Goal: Task Accomplishment & Management: Use online tool/utility

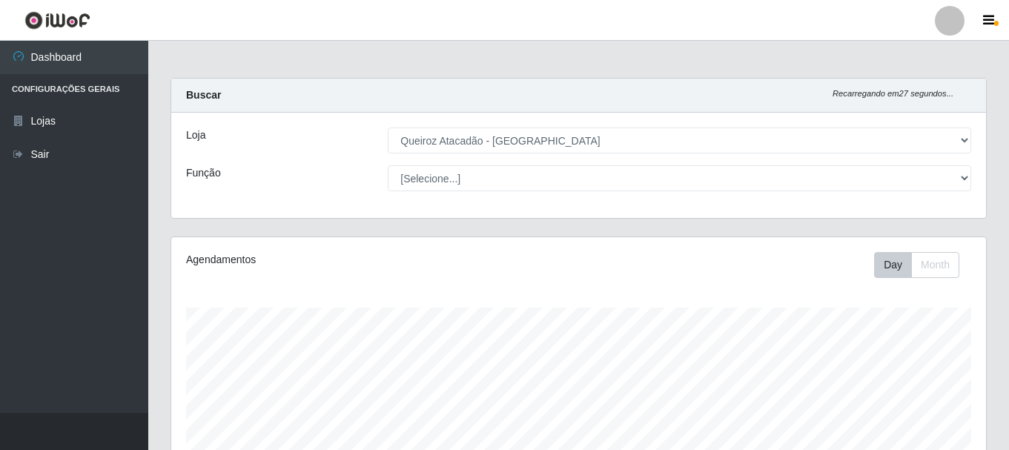
select select "464"
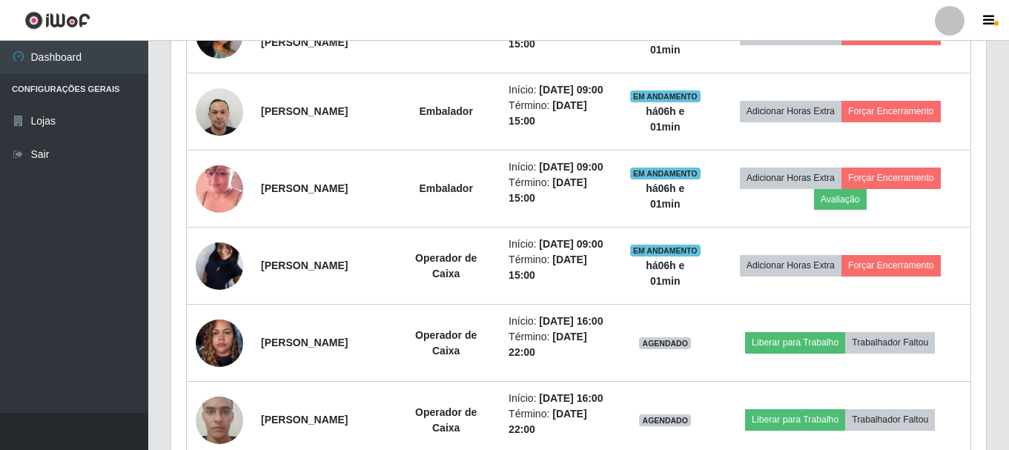
scroll to position [883, 0]
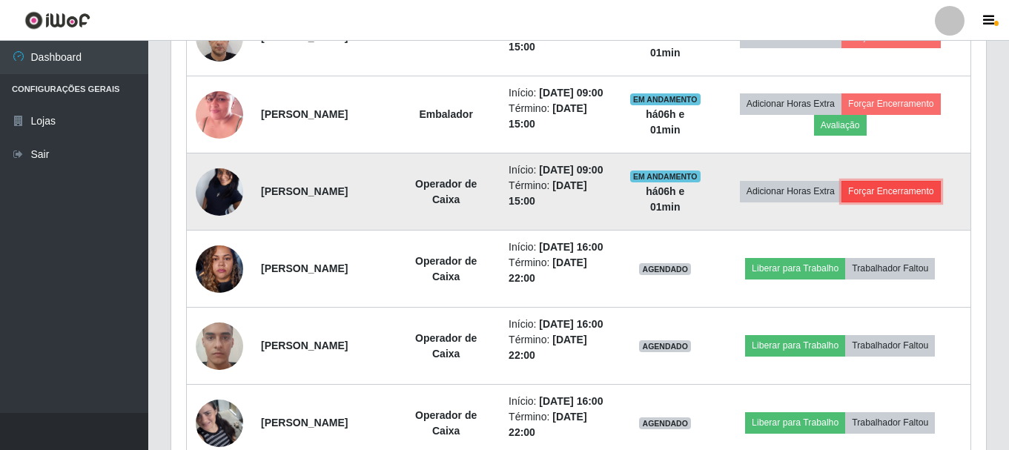
click at [907, 202] on button "Forçar Encerramento" at bounding box center [891, 191] width 99 height 21
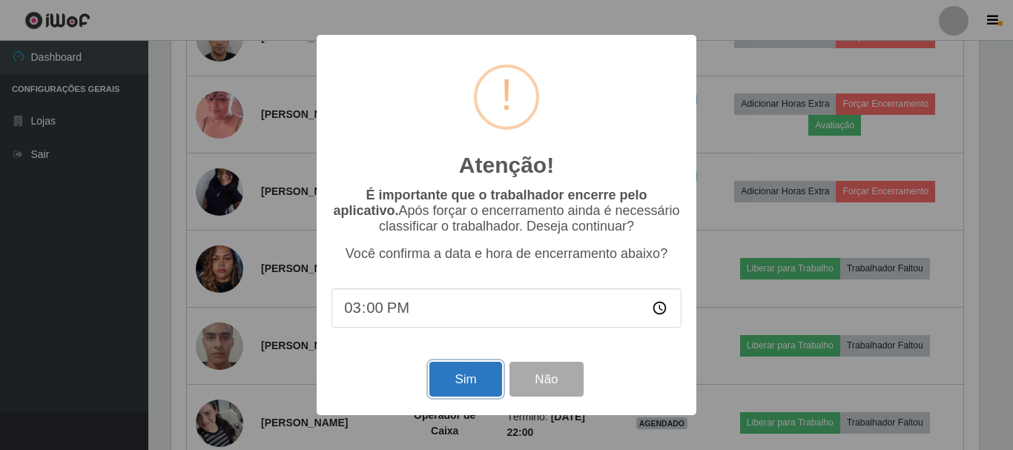
click at [468, 380] on button "Sim" at bounding box center [465, 379] width 72 height 35
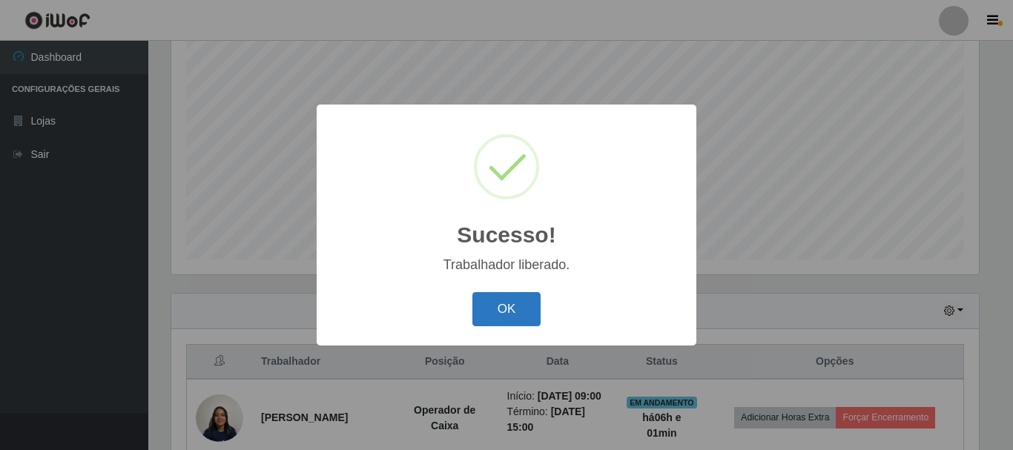
click at [500, 319] on button "OK" at bounding box center [506, 309] width 69 height 35
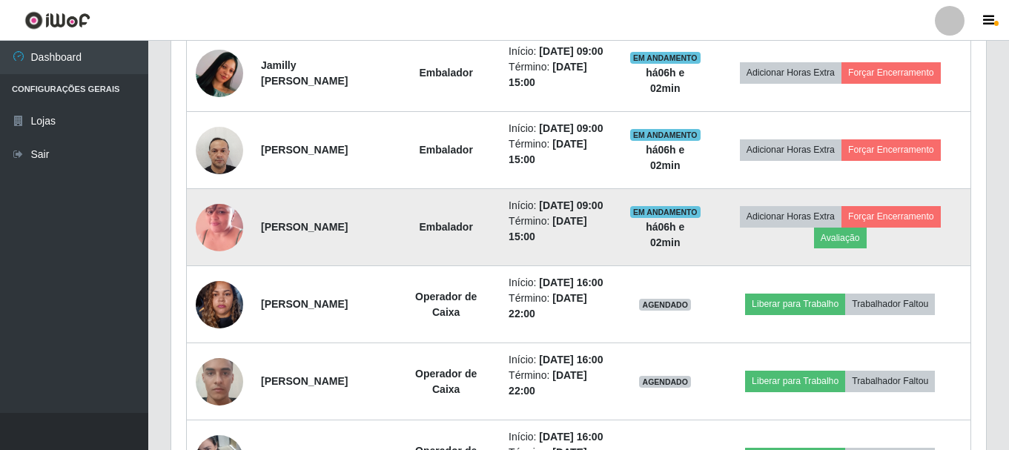
scroll to position [790, 0]
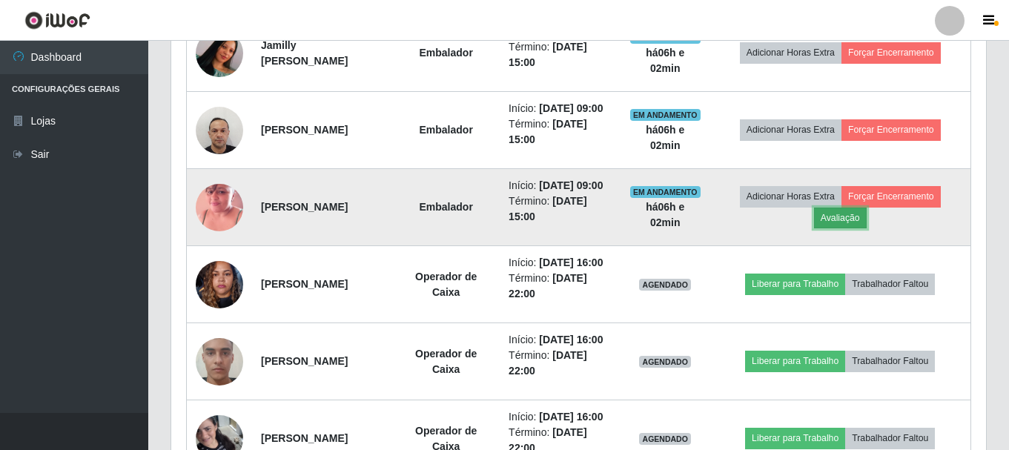
click at [863, 228] on button "Avaliação" at bounding box center [840, 218] width 53 height 21
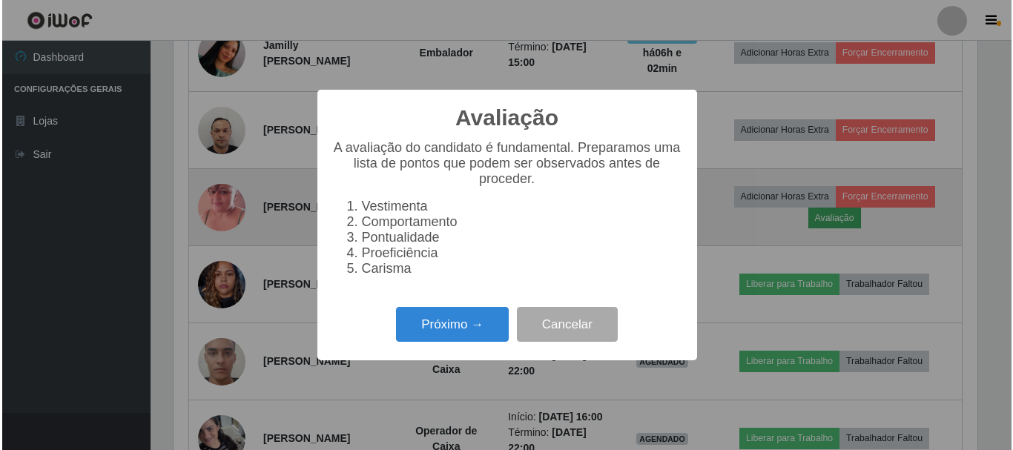
scroll to position [308, 808]
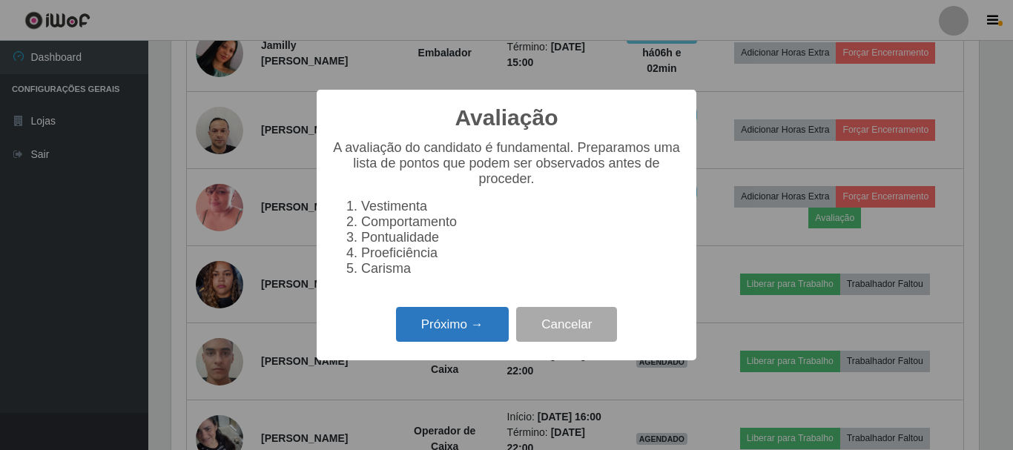
click at [470, 329] on button "Próximo →" at bounding box center [452, 324] width 113 height 35
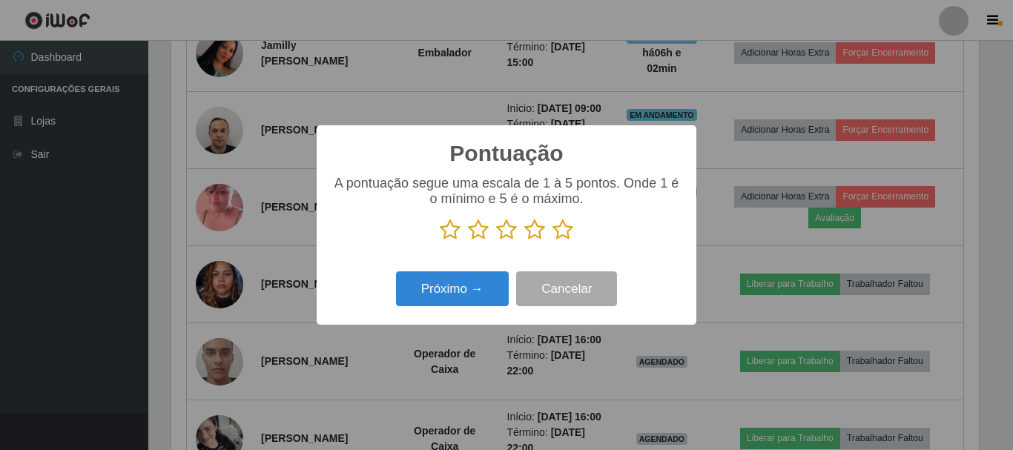
scroll to position [741338, 740838]
click at [563, 227] on icon at bounding box center [563, 230] width 21 height 22
click at [553, 241] on input "radio" at bounding box center [553, 241] width 0 height 0
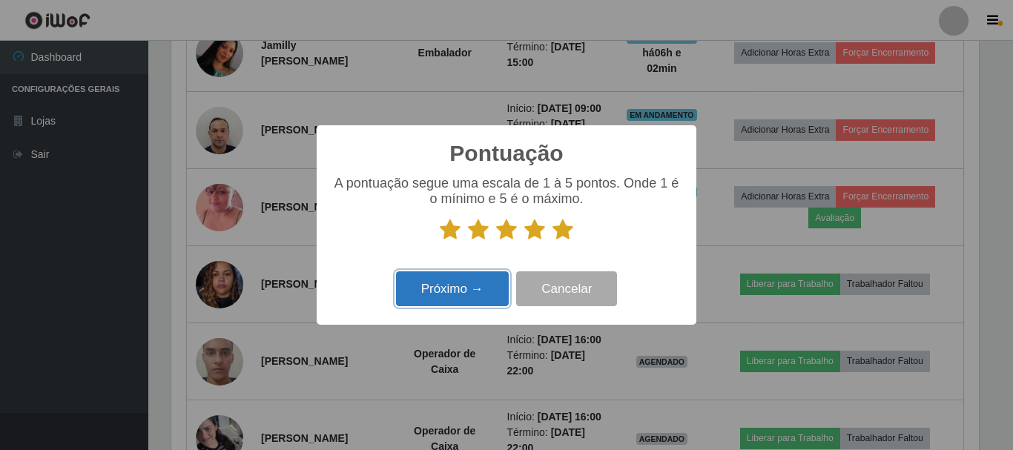
click at [463, 283] on button "Próximo →" at bounding box center [452, 288] width 113 height 35
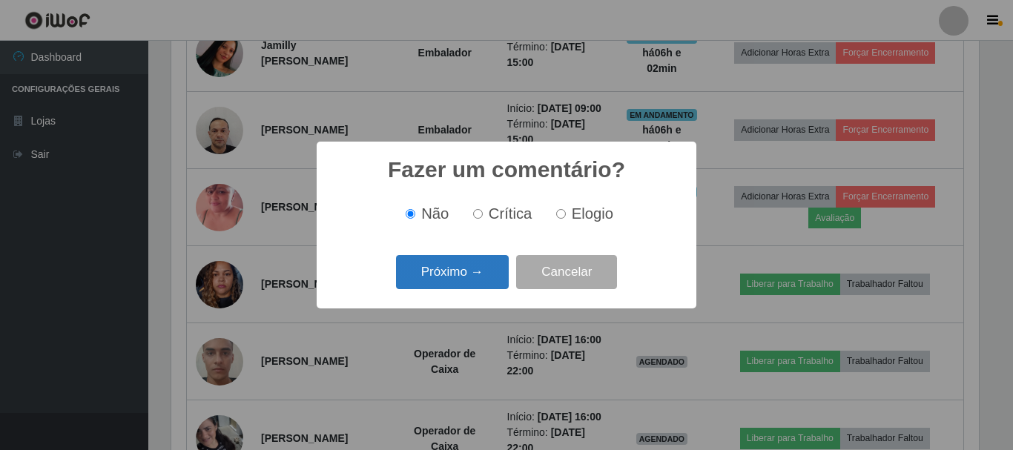
click at [484, 282] on button "Próximo →" at bounding box center [452, 272] width 113 height 35
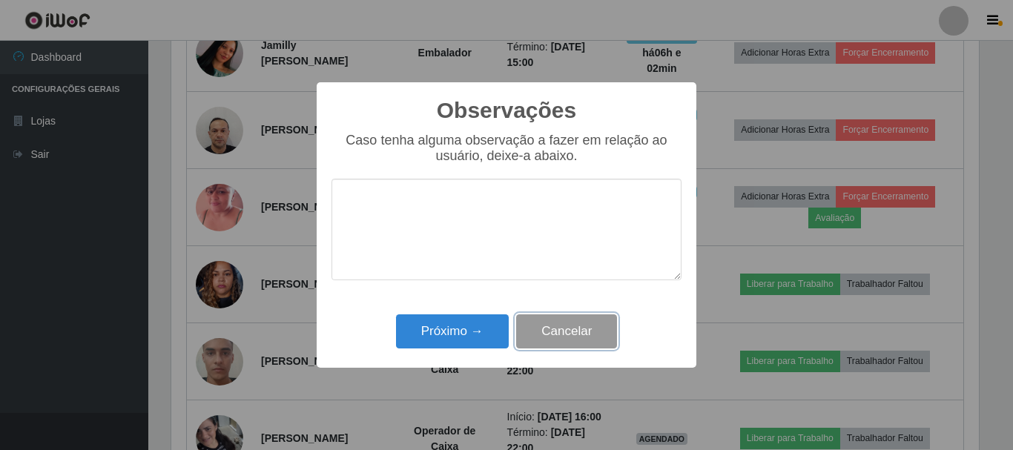
click at [567, 332] on button "Cancelar" at bounding box center [566, 331] width 101 height 35
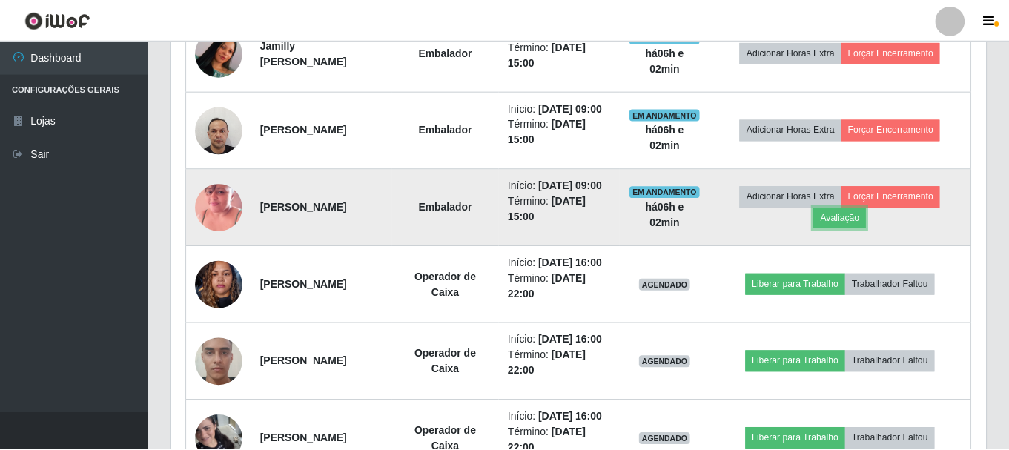
scroll to position [308, 815]
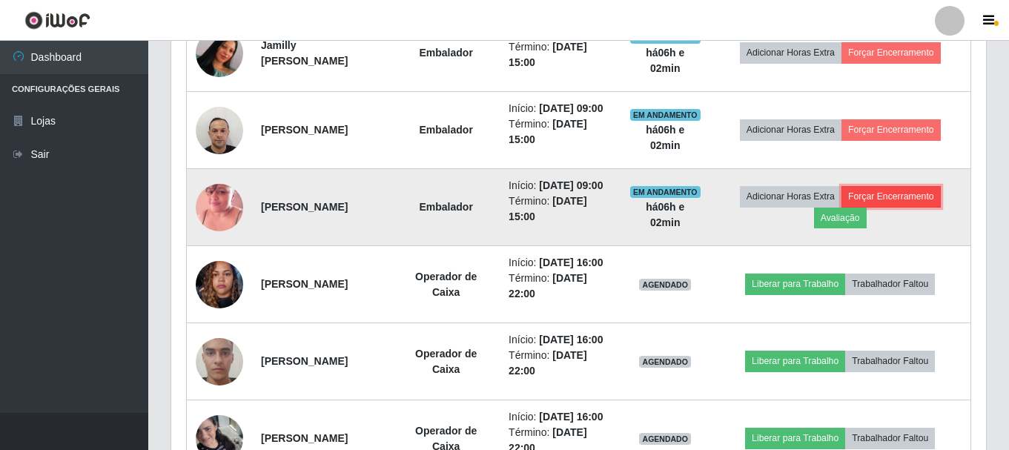
click at [907, 207] on button "Forçar Encerramento" at bounding box center [891, 196] width 99 height 21
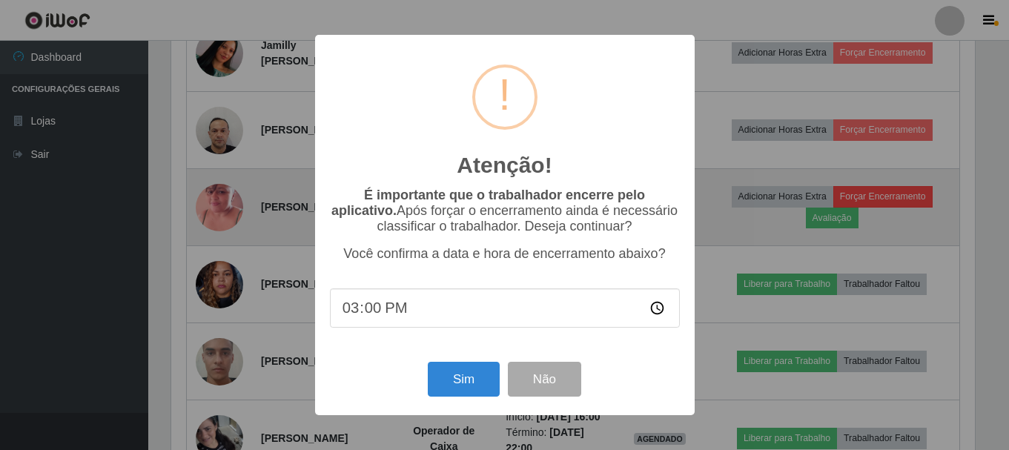
scroll to position [308, 808]
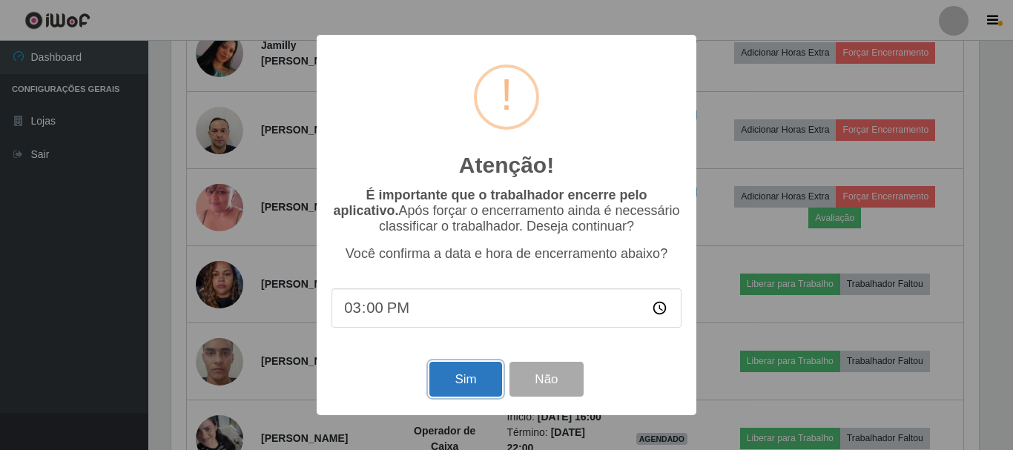
click at [471, 391] on button "Sim" at bounding box center [465, 379] width 72 height 35
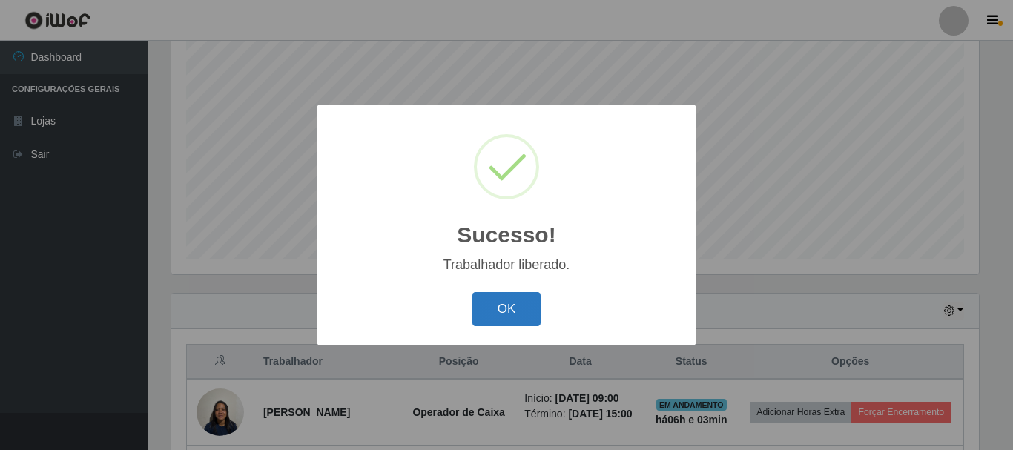
click at [508, 309] on button "OK" at bounding box center [506, 309] width 69 height 35
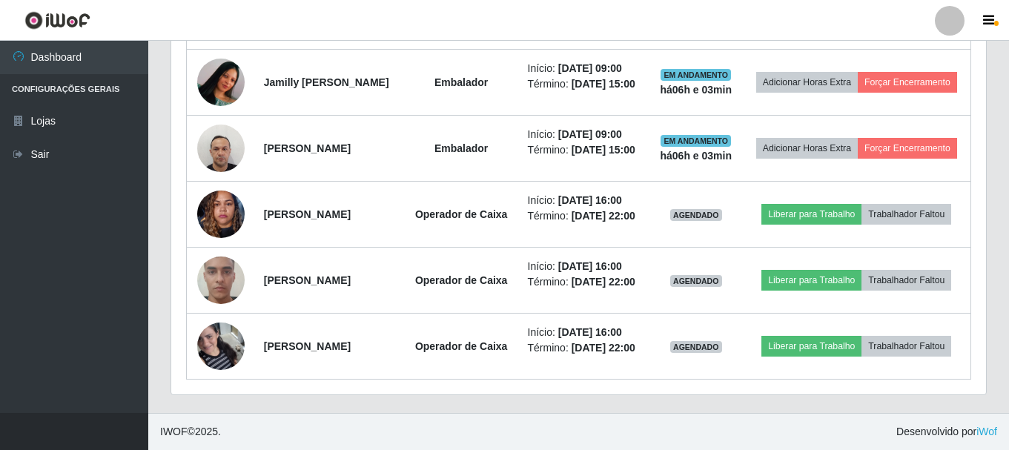
scroll to position [790, 0]
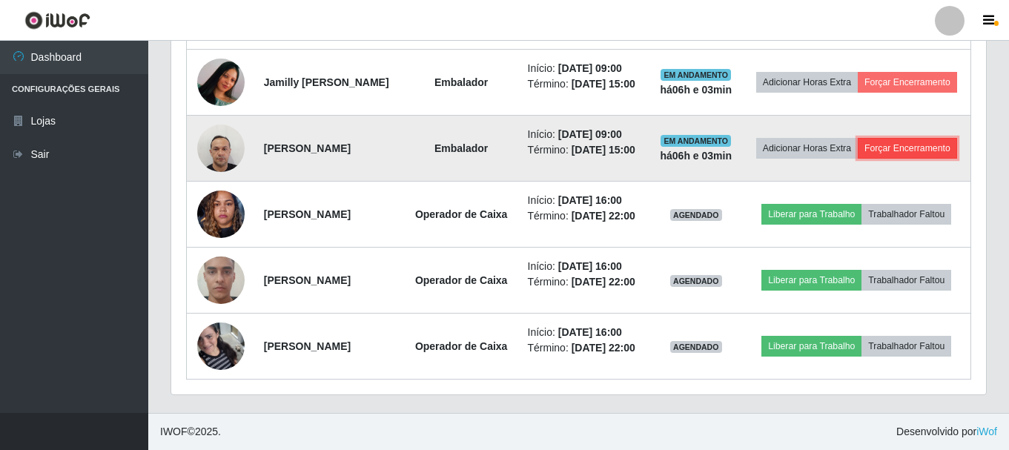
click at [885, 159] on button "Forçar Encerramento" at bounding box center [907, 148] width 99 height 21
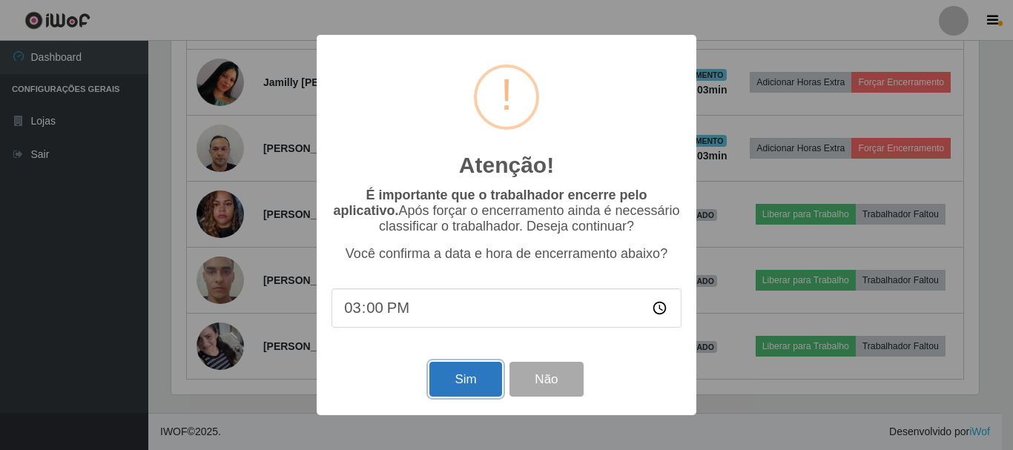
click at [469, 383] on button "Sim" at bounding box center [465, 379] width 72 height 35
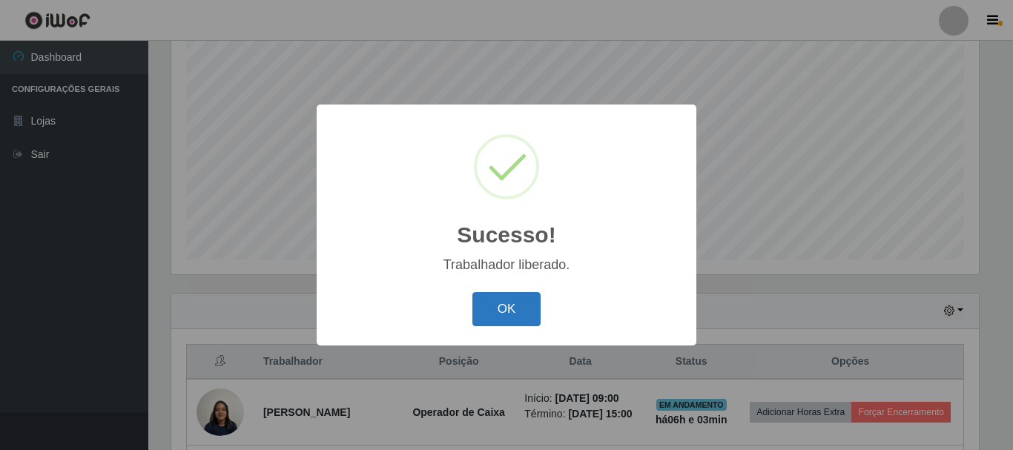
drag, startPoint x: 495, startPoint y: 328, endPoint x: 497, endPoint y: 320, distance: 8.5
click at [497, 320] on div "OK Cancel" at bounding box center [507, 309] width 350 height 42
click at [497, 320] on button "OK" at bounding box center [506, 309] width 69 height 35
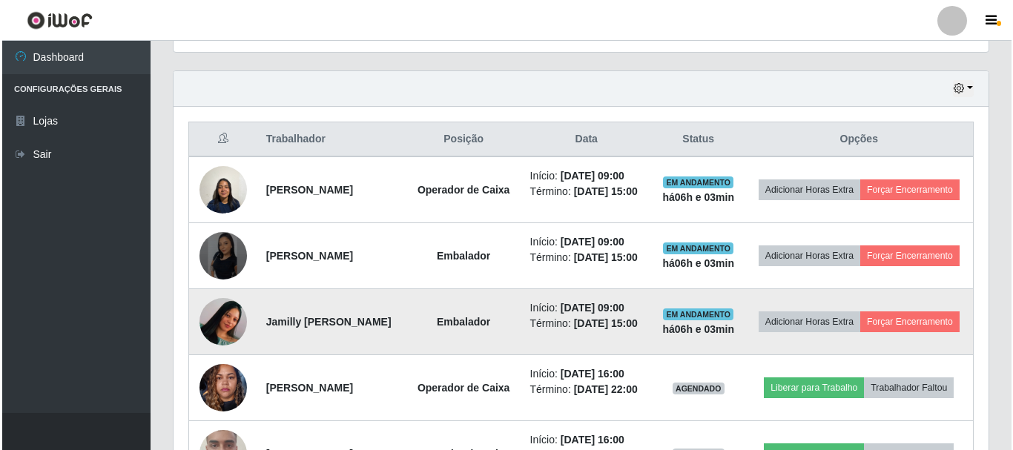
scroll to position [567, 0]
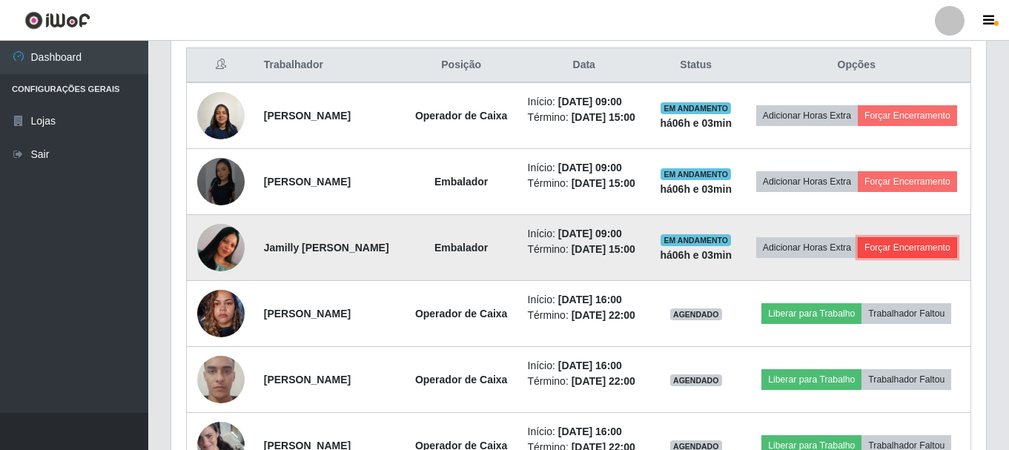
click at [878, 258] on button "Forçar Encerramento" at bounding box center [907, 247] width 99 height 21
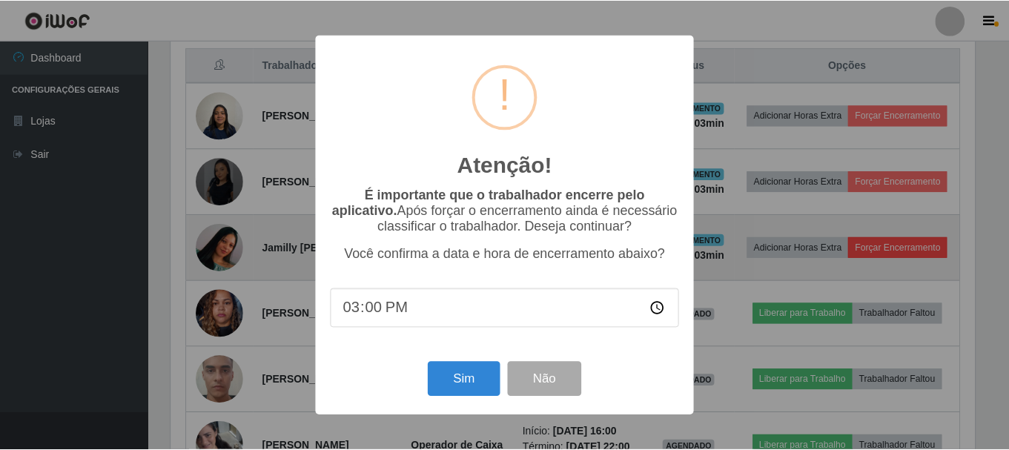
scroll to position [308, 808]
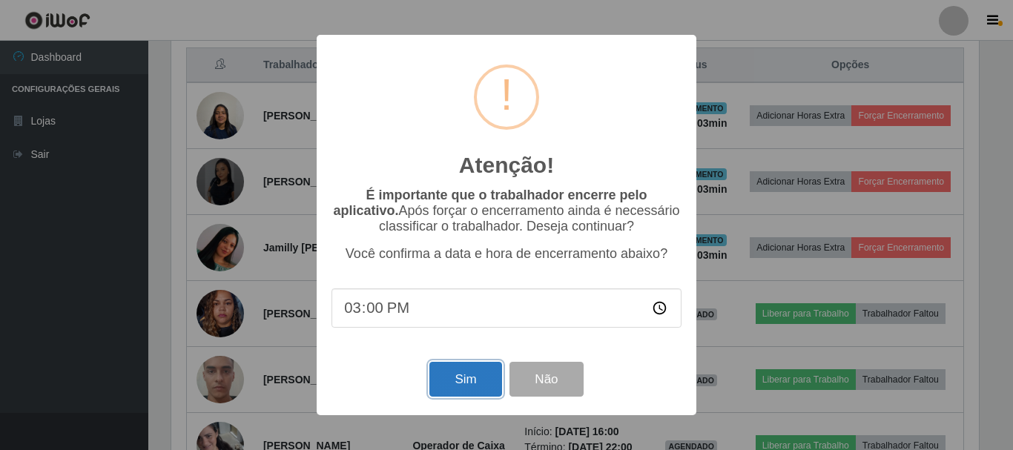
click at [481, 385] on button "Sim" at bounding box center [465, 379] width 72 height 35
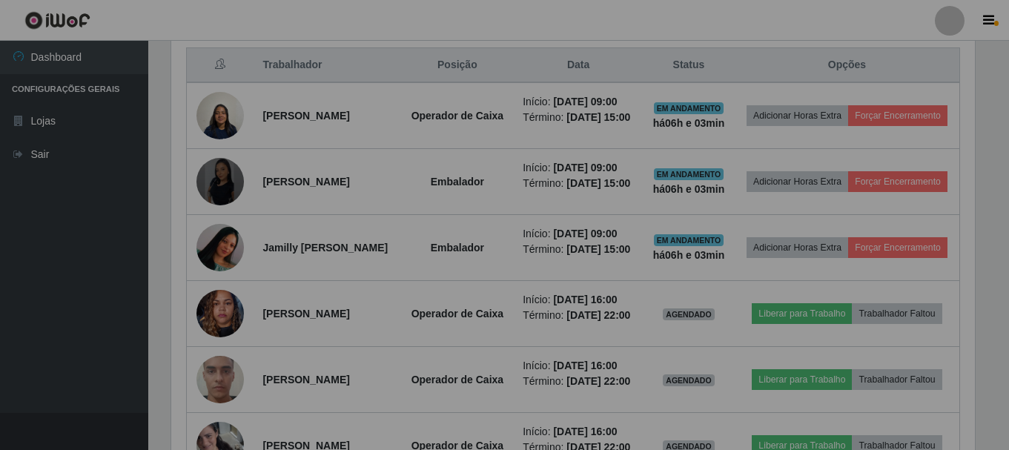
scroll to position [0, 0]
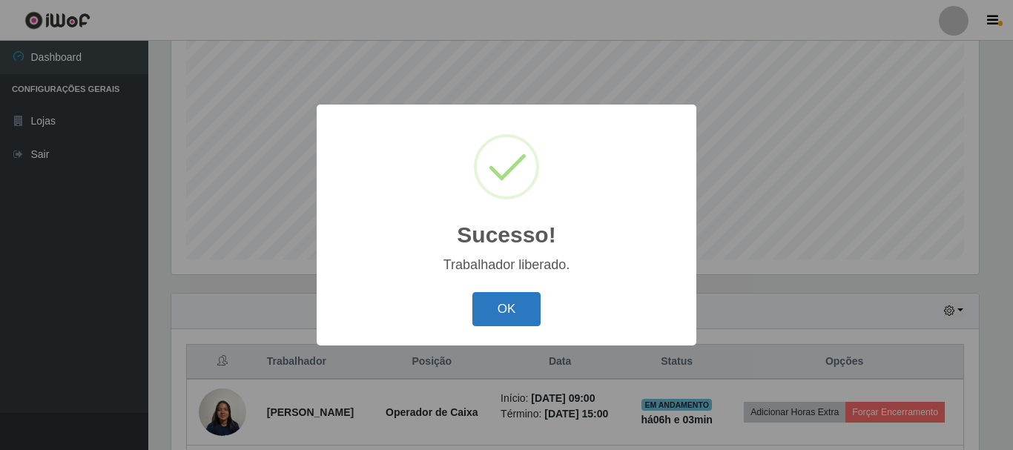
click at [495, 309] on button "OK" at bounding box center [506, 309] width 69 height 35
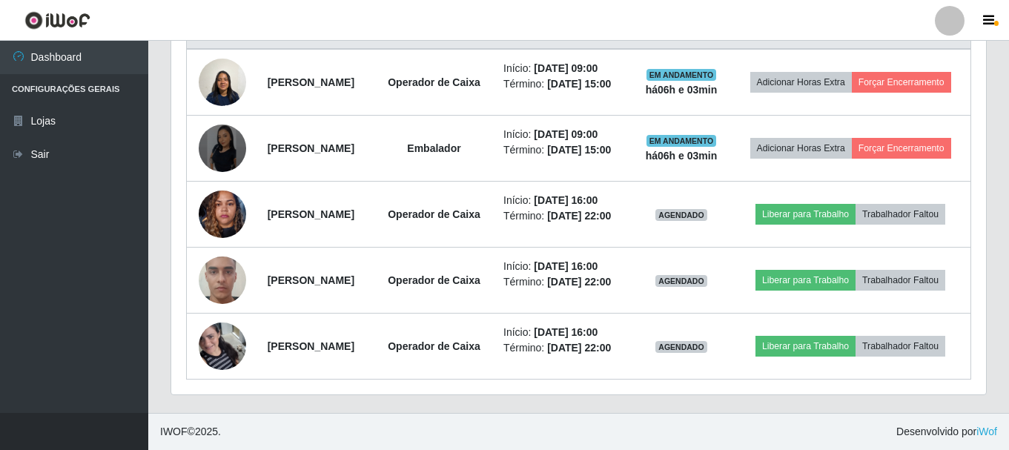
scroll to position [642, 0]
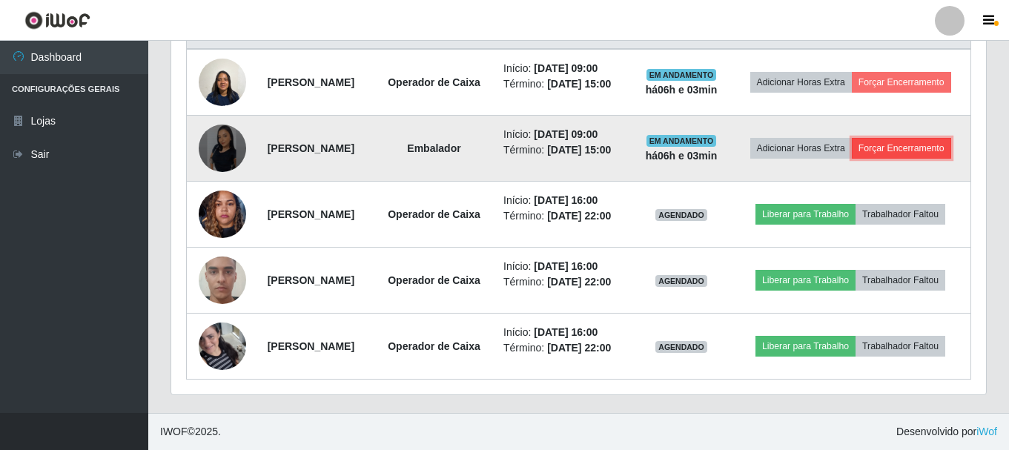
click at [876, 156] on button "Forçar Encerramento" at bounding box center [901, 148] width 99 height 21
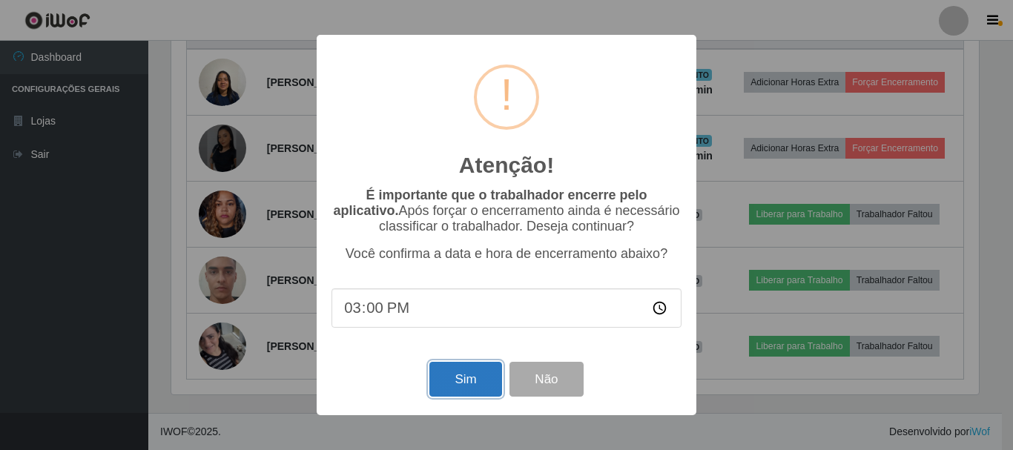
click at [461, 391] on button "Sim" at bounding box center [465, 379] width 72 height 35
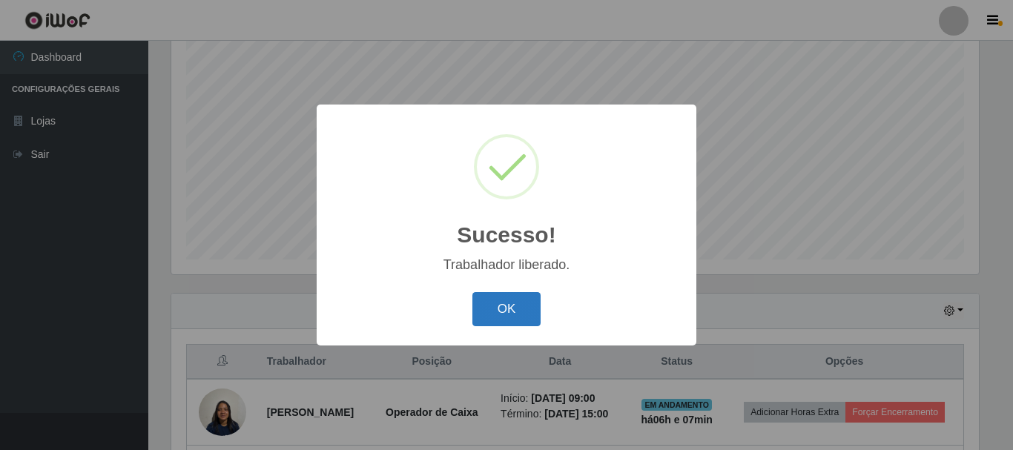
click at [500, 297] on button "OK" at bounding box center [506, 309] width 69 height 35
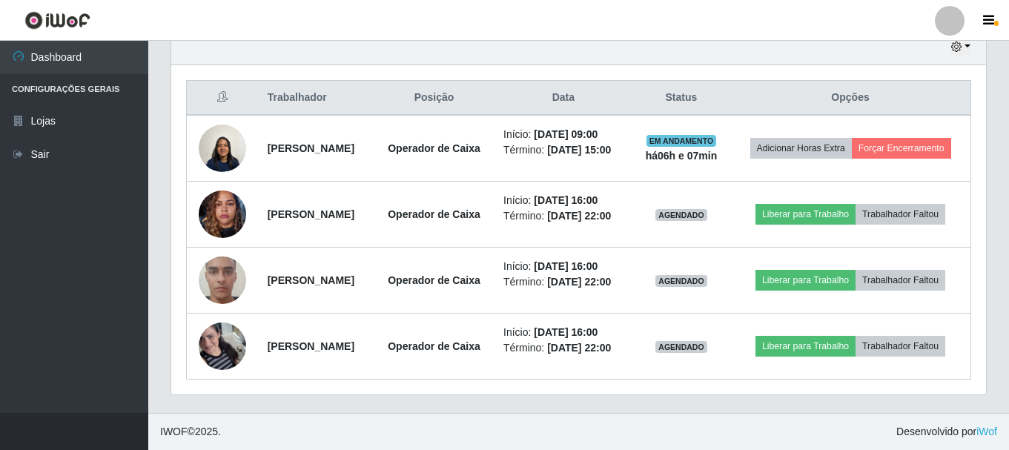
scroll to position [567, 0]
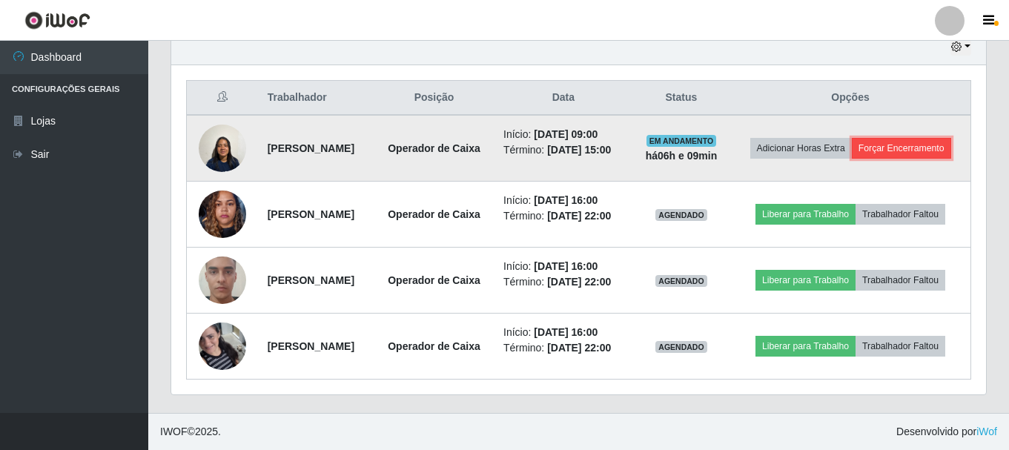
click at [899, 141] on button "Forçar Encerramento" at bounding box center [901, 148] width 99 height 21
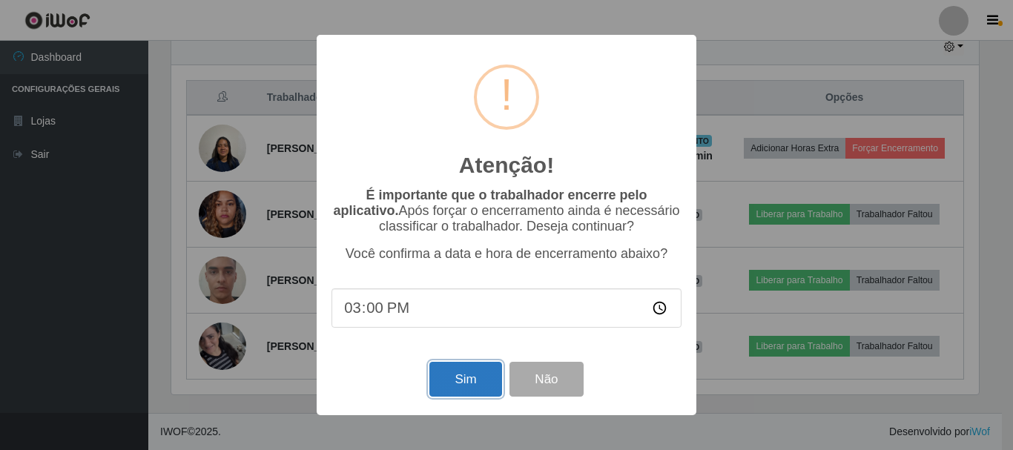
click at [468, 382] on button "Sim" at bounding box center [465, 379] width 72 height 35
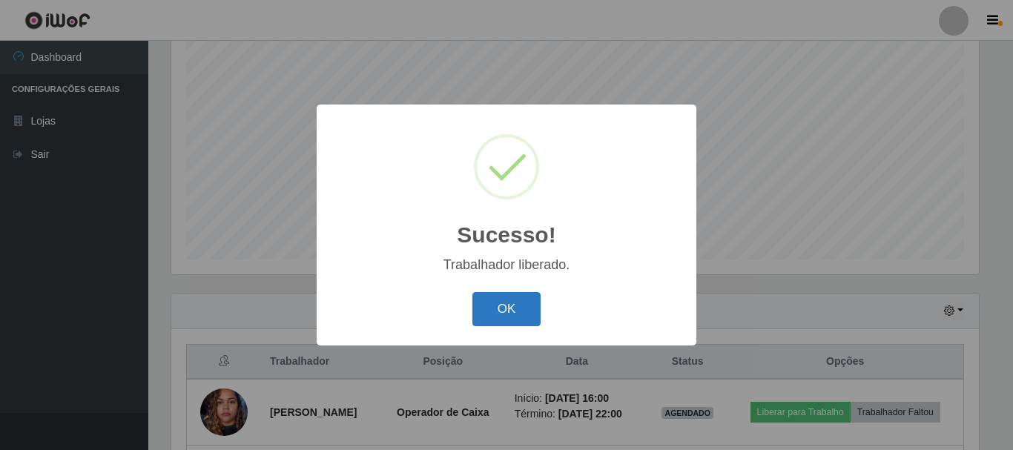
click at [514, 305] on button "OK" at bounding box center [506, 309] width 69 height 35
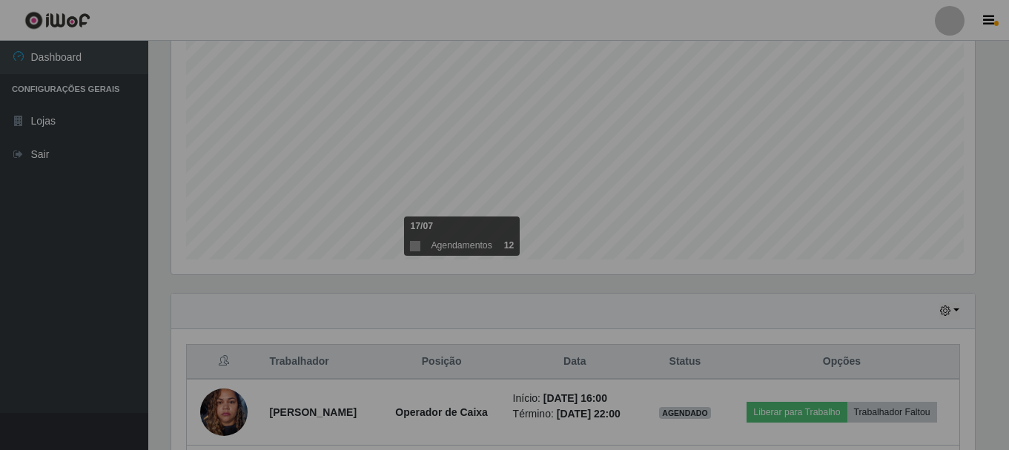
scroll to position [308, 815]
